Goal: Task Accomplishment & Management: Manage account settings

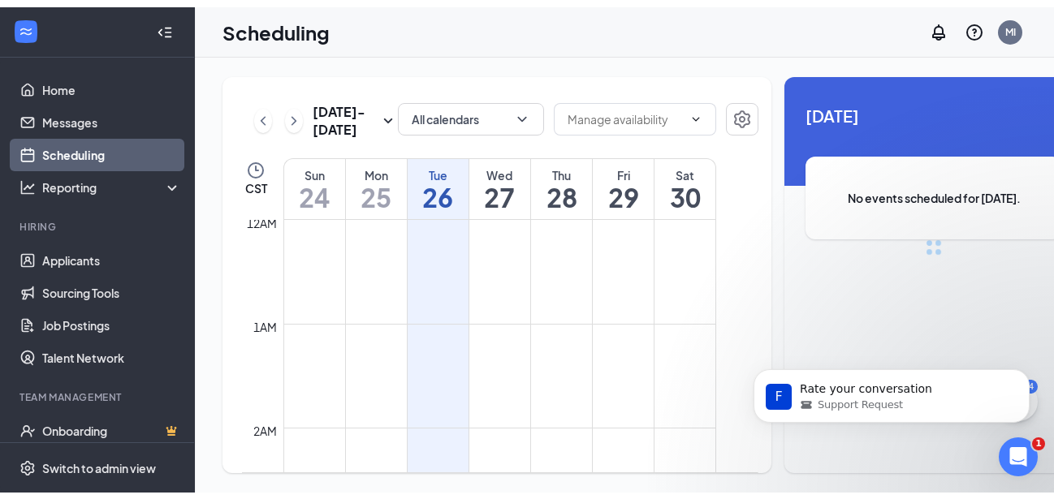
scroll to position [798, 0]
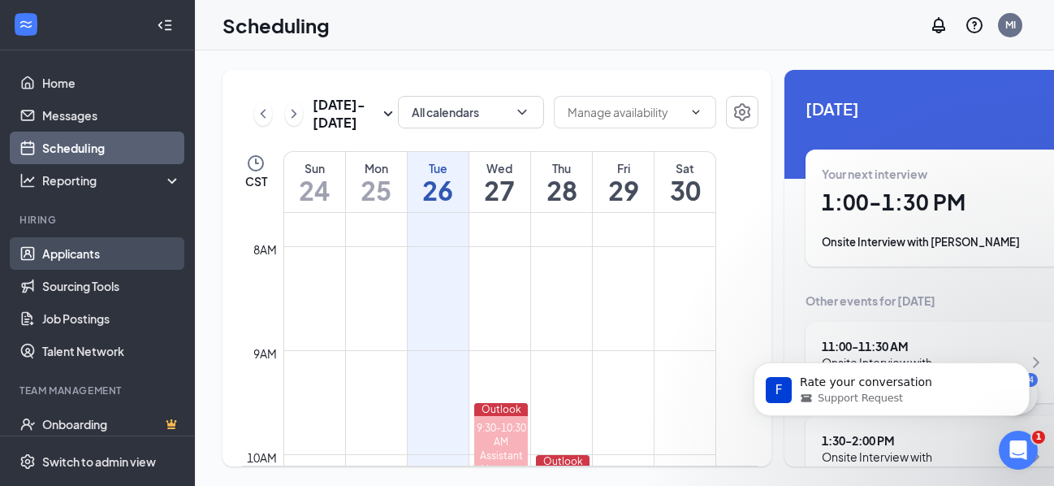
click at [123, 249] on link "Applicants" at bounding box center [111, 253] width 139 height 32
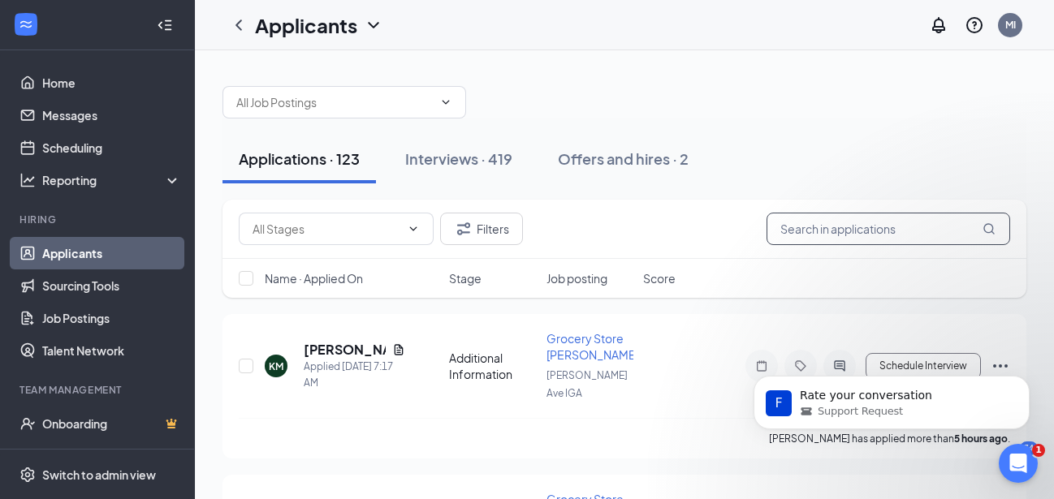
click at [832, 230] on input "text" at bounding box center [889, 229] width 244 height 32
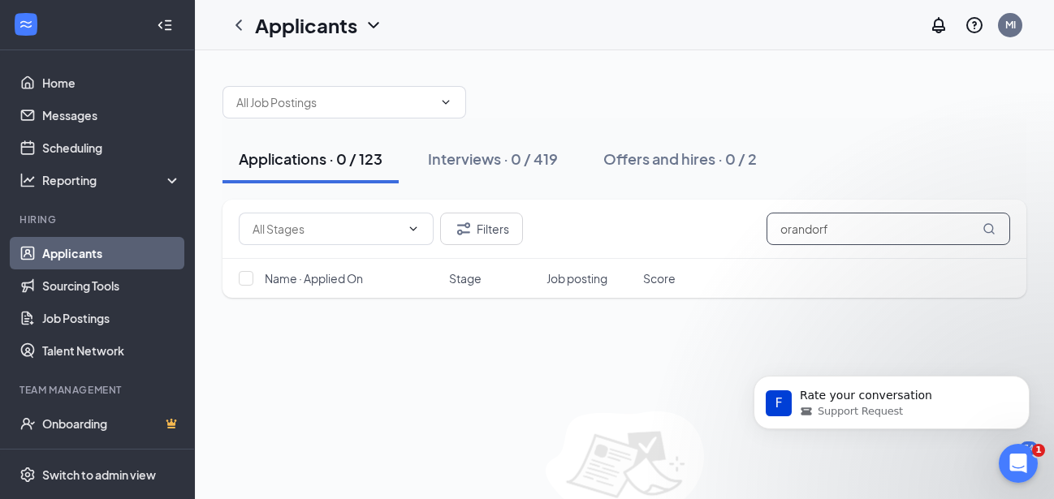
type input "orandorf"
click at [987, 228] on icon "MagnifyingGlass" at bounding box center [989, 229] width 13 height 13
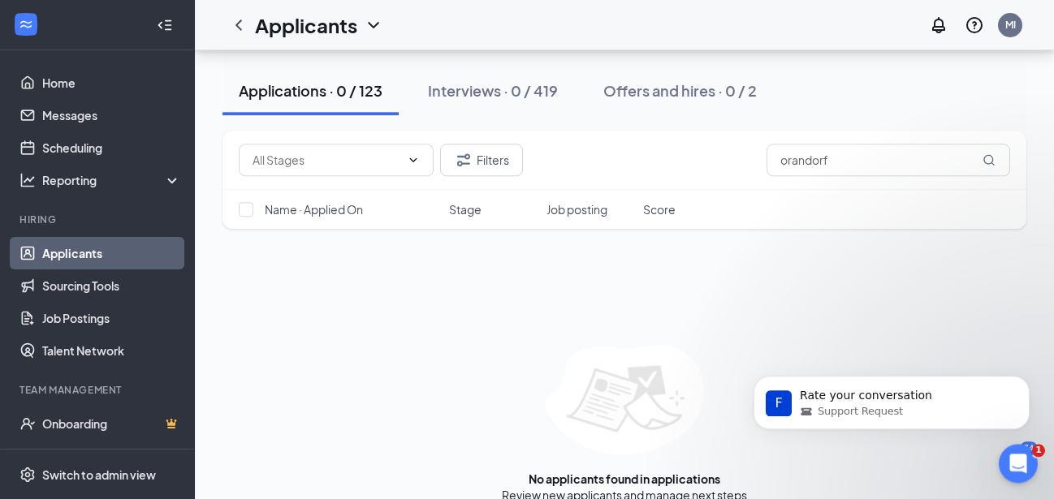
scroll to position [89, 0]
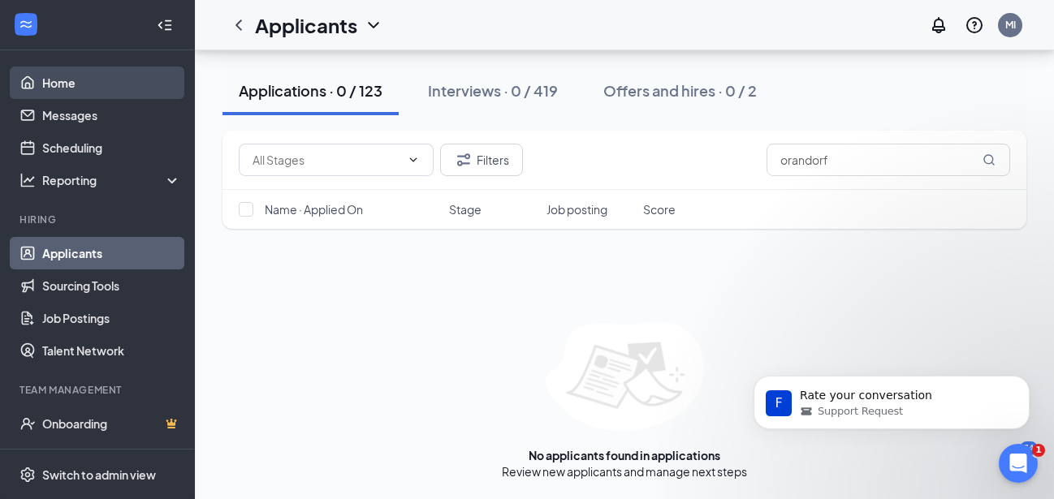
click at [133, 81] on link "Home" at bounding box center [111, 83] width 139 height 32
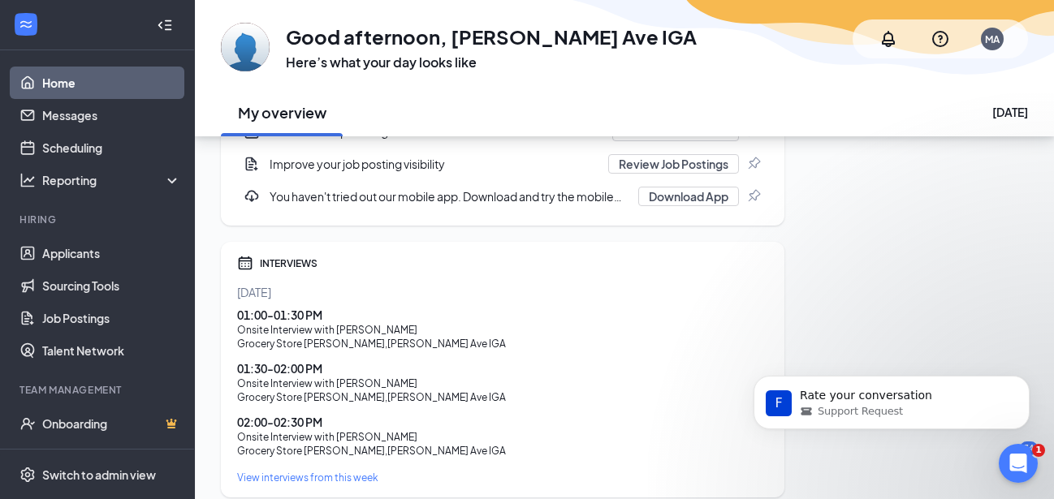
scroll to position [560, 0]
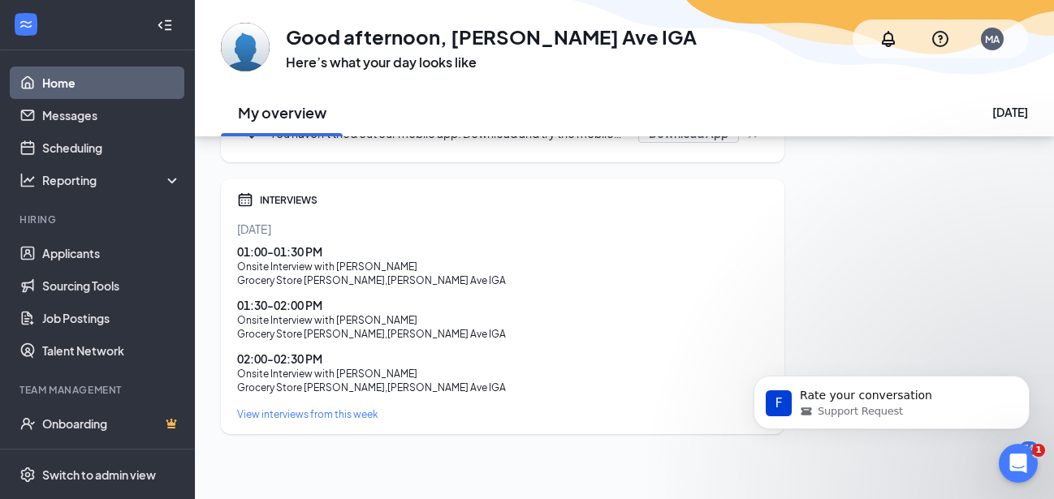
click at [335, 413] on div "View interviews from this week" at bounding box center [502, 415] width 531 height 14
click at [99, 144] on link "Scheduling" at bounding box center [111, 148] width 139 height 32
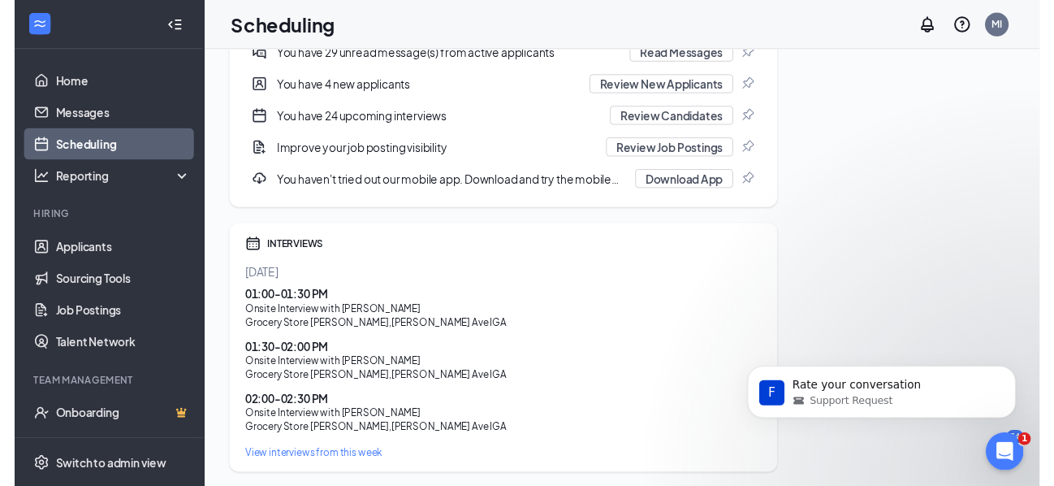
scroll to position [28, 0]
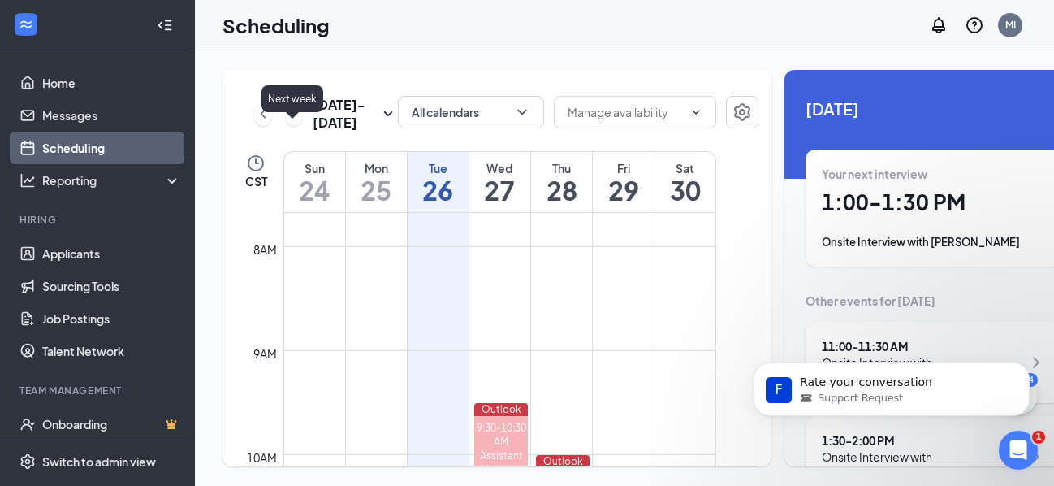
click at [298, 123] on icon "ChevronRight" at bounding box center [294, 113] width 16 height 19
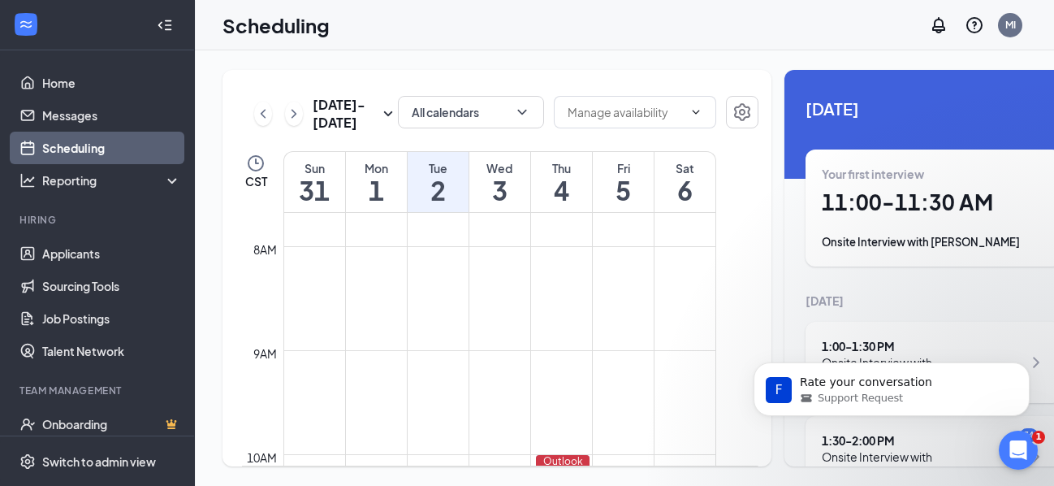
click at [378, 202] on h1 "1" at bounding box center [376, 190] width 61 height 28
click at [439, 192] on h1 "2" at bounding box center [438, 190] width 61 height 28
click at [632, 197] on h1 "5" at bounding box center [623, 190] width 61 height 28
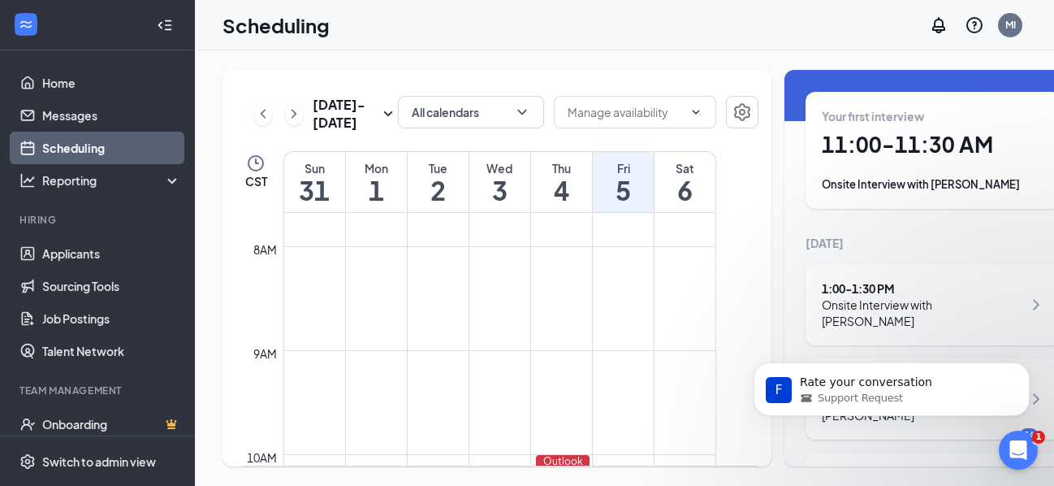
scroll to position [33, 0]
